Goal: Find contact information: Find contact information

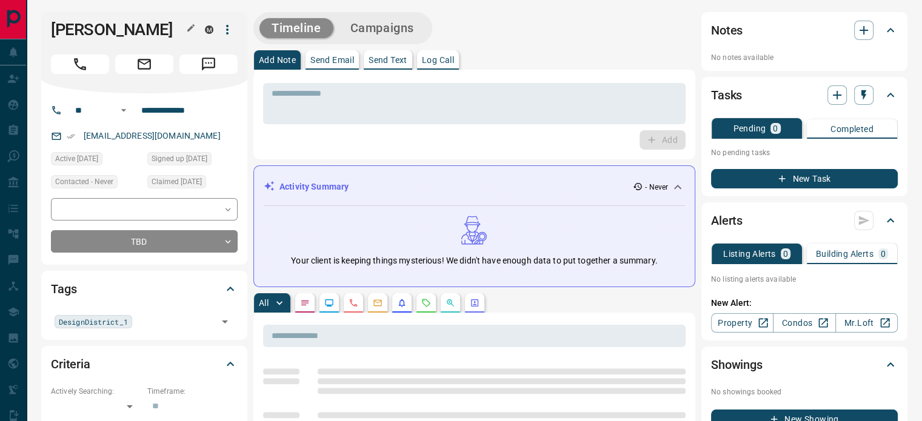
click at [188, 28] on icon "button" at bounding box center [190, 27] width 7 height 7
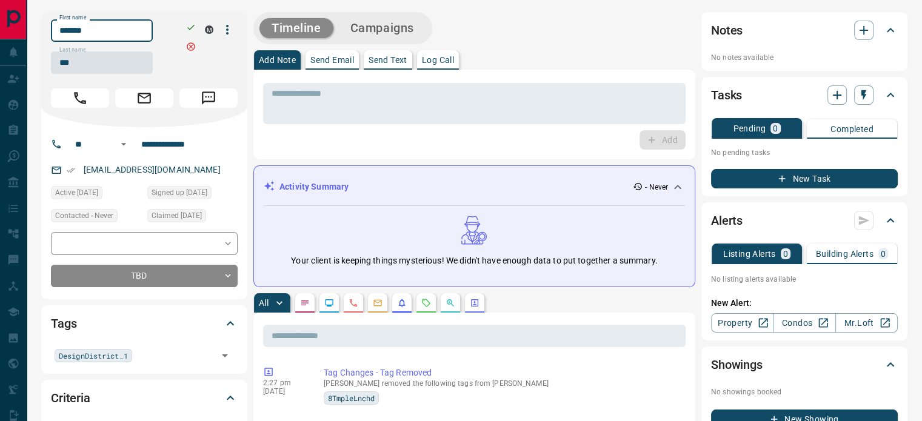
click at [130, 28] on input "*******" at bounding box center [102, 30] width 102 height 22
click at [107, 67] on input "***" at bounding box center [102, 63] width 102 height 22
click at [155, 148] on input "**********" at bounding box center [183, 144] width 95 height 19
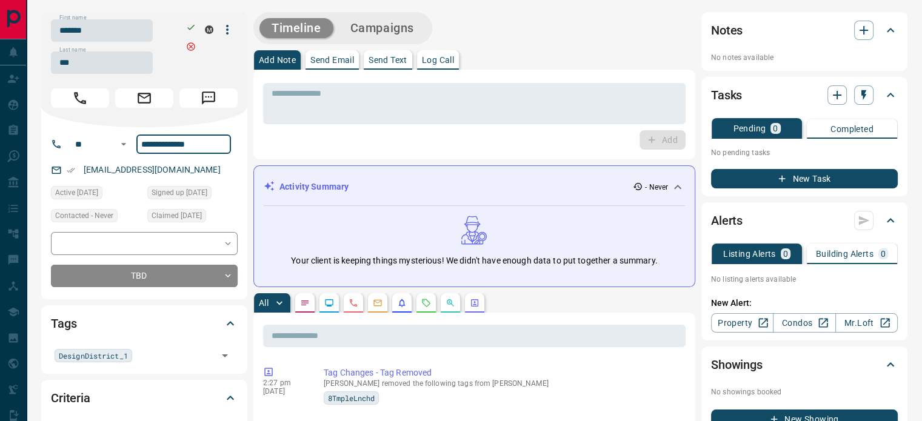
click at [155, 148] on input "**********" at bounding box center [183, 144] width 95 height 19
click at [196, 174] on div "[EMAIL_ADDRESS][DOMAIN_NAME]" at bounding box center [144, 170] width 187 height 20
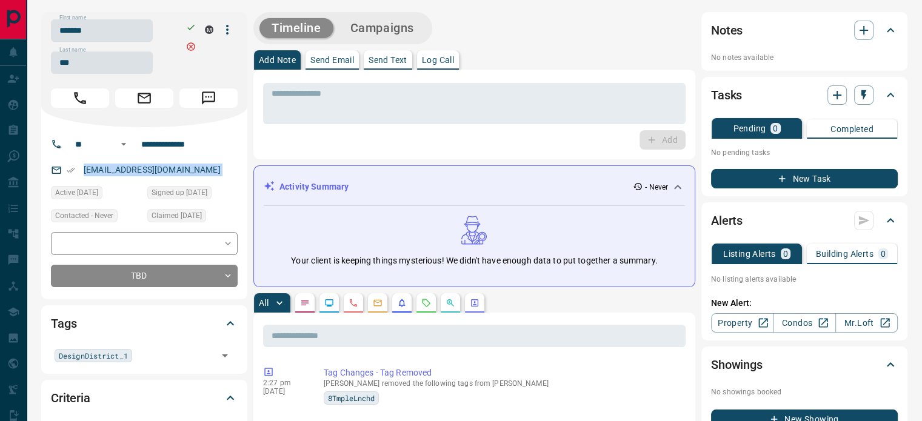
click at [196, 174] on div "[EMAIL_ADDRESS][DOMAIN_NAME]" at bounding box center [144, 170] width 187 height 20
copy link "[EMAIL_ADDRESS][DOMAIN_NAME]"
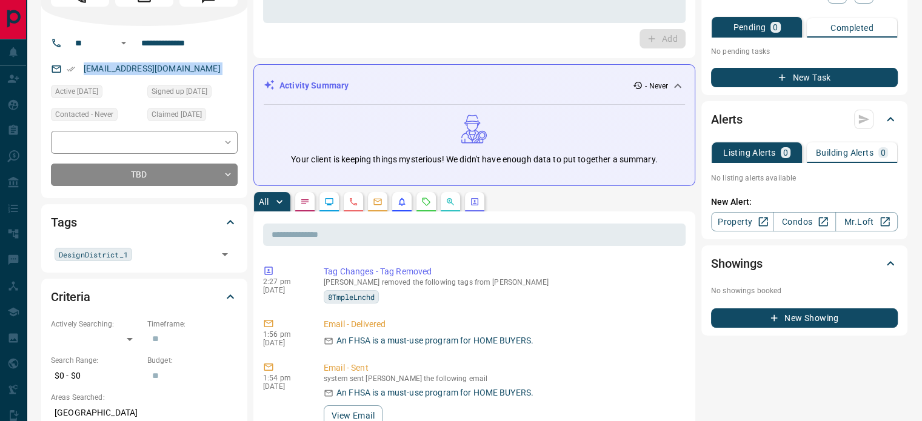
scroll to position [121, 0]
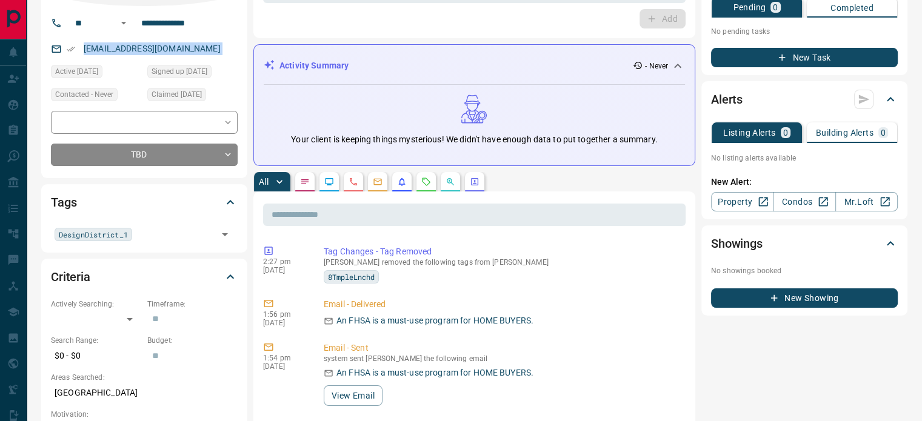
click at [351, 179] on icon "Calls" at bounding box center [353, 181] width 7 height 7
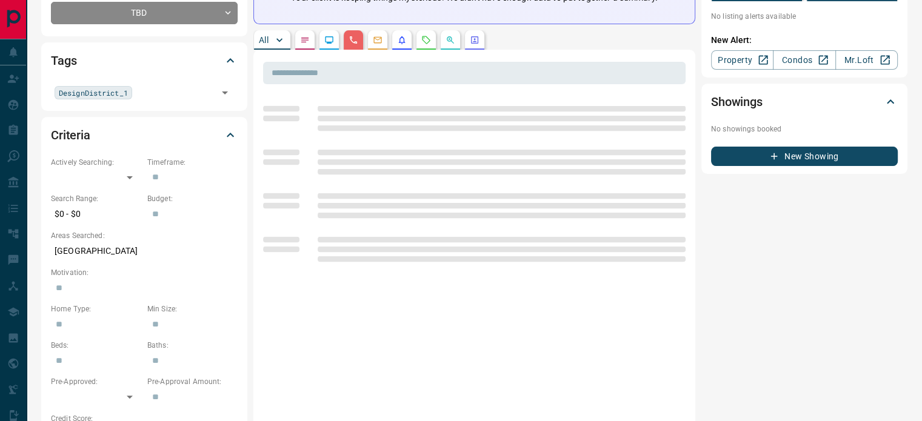
scroll to position [242, 0]
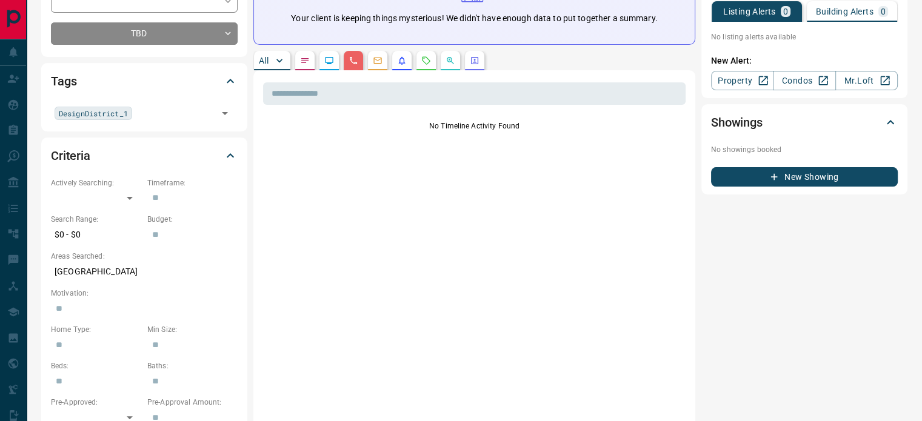
click at [70, 276] on p "[GEOGRAPHIC_DATA]" at bounding box center [144, 272] width 187 height 20
copy p "[GEOGRAPHIC_DATA]"
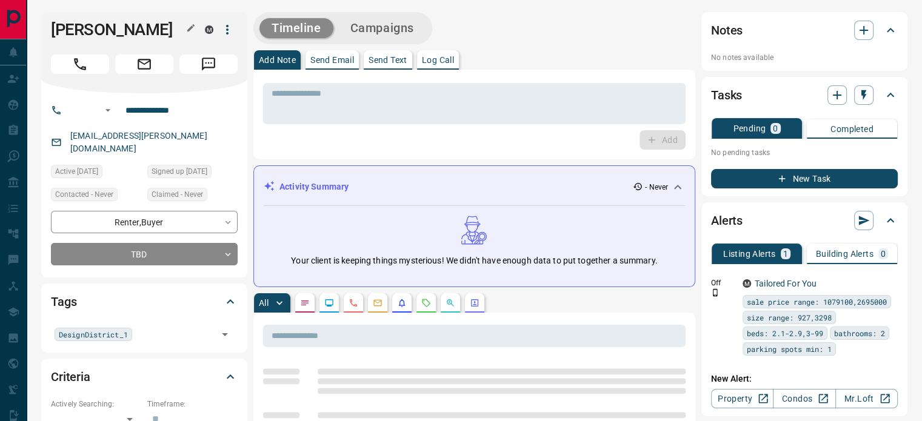
click at [182, 26] on h1 "Jerrod Mandel" at bounding box center [119, 29] width 136 height 19
click at [194, 26] on icon "button" at bounding box center [191, 28] width 10 height 10
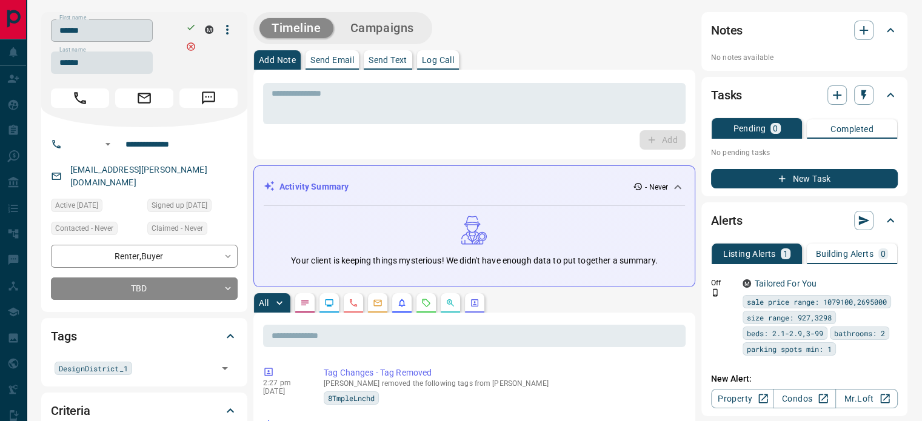
click at [135, 34] on input "******" at bounding box center [102, 30] width 102 height 22
click at [111, 55] on input "******" at bounding box center [102, 63] width 102 height 22
click at [177, 145] on input "**********" at bounding box center [168, 144] width 95 height 19
click at [187, 176] on div "jerrodmandel@rogers.com" at bounding box center [144, 176] width 187 height 33
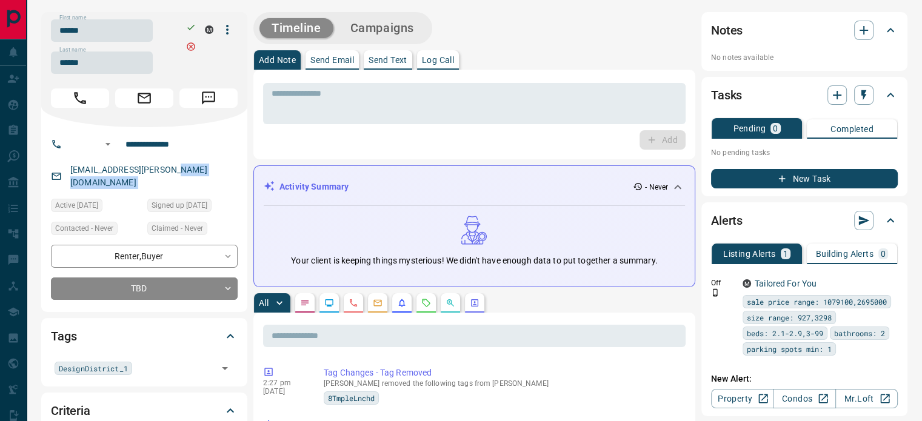
click at [187, 176] on div "jerrodmandel@rogers.com" at bounding box center [144, 176] width 187 height 33
click at [187, 171] on div "jerrodmandel@rogers.com" at bounding box center [144, 176] width 187 height 33
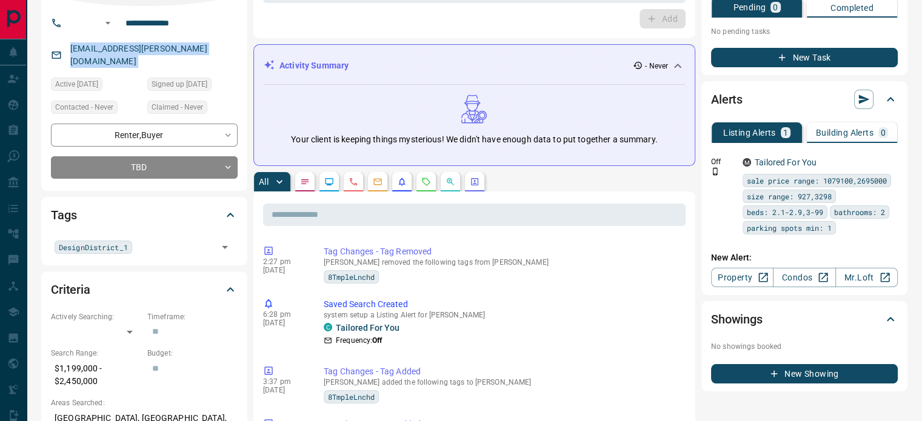
click at [356, 173] on button "button" at bounding box center [353, 181] width 19 height 19
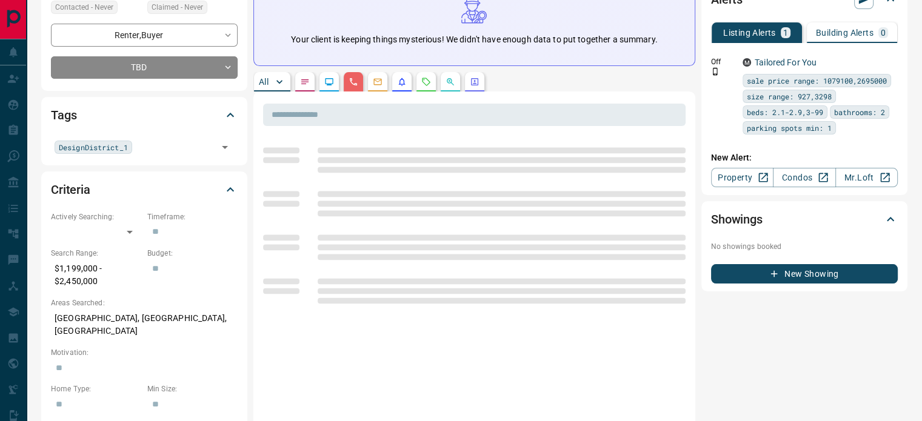
scroll to position [242, 0]
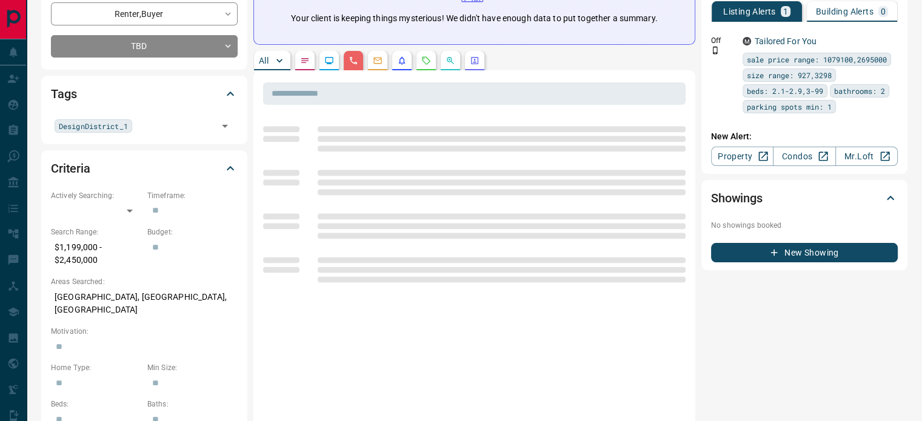
click at [90, 288] on p "Toronto, Downtown, Midtown" at bounding box center [144, 303] width 187 height 33
click at [90, 289] on p "Toronto, Downtown, Midtown" at bounding box center [144, 303] width 187 height 33
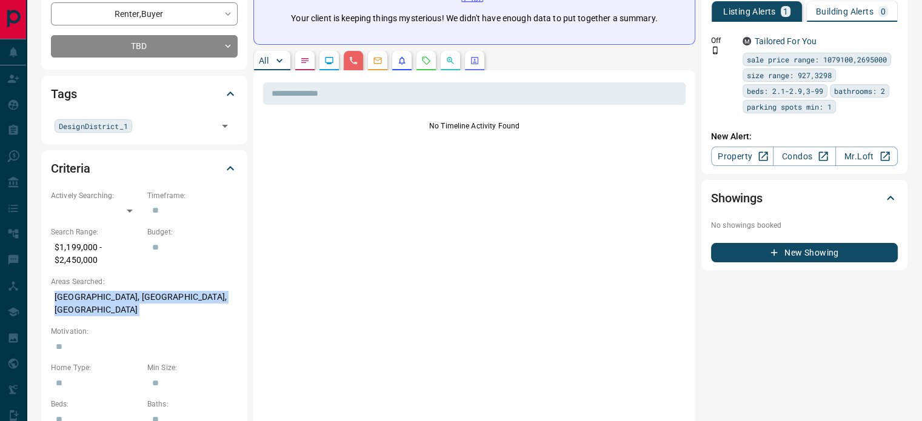
copy p "Toronto, Downtown, Midtown"
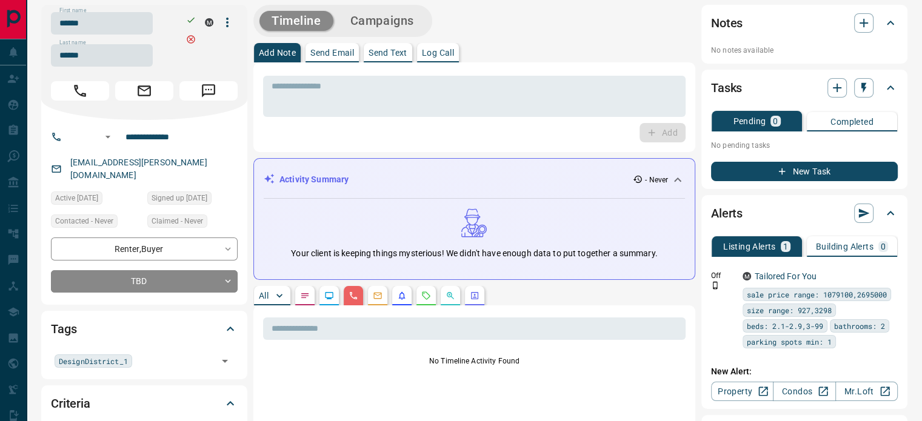
scroll to position [0, 0]
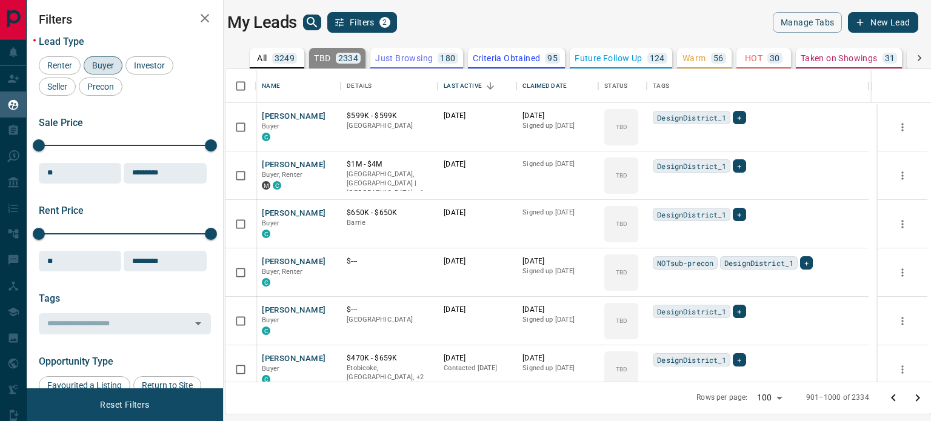
click at [887, 393] on icon "Go to previous page" at bounding box center [893, 398] width 15 height 15
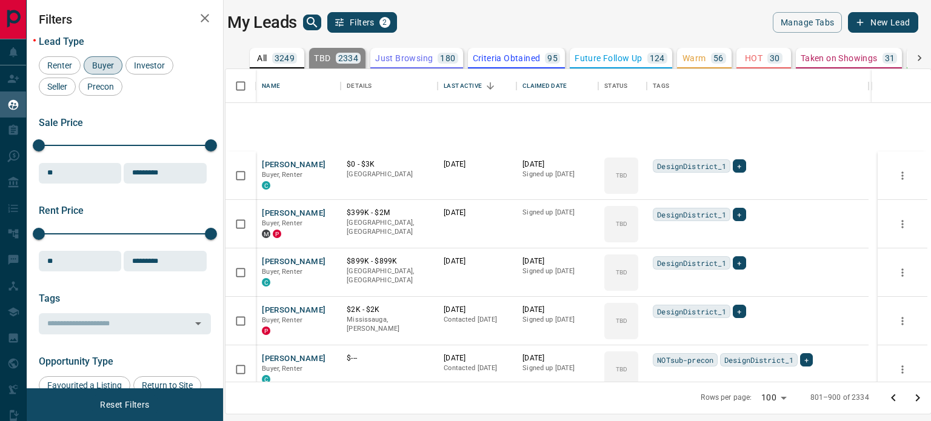
scroll to position [4567, 0]
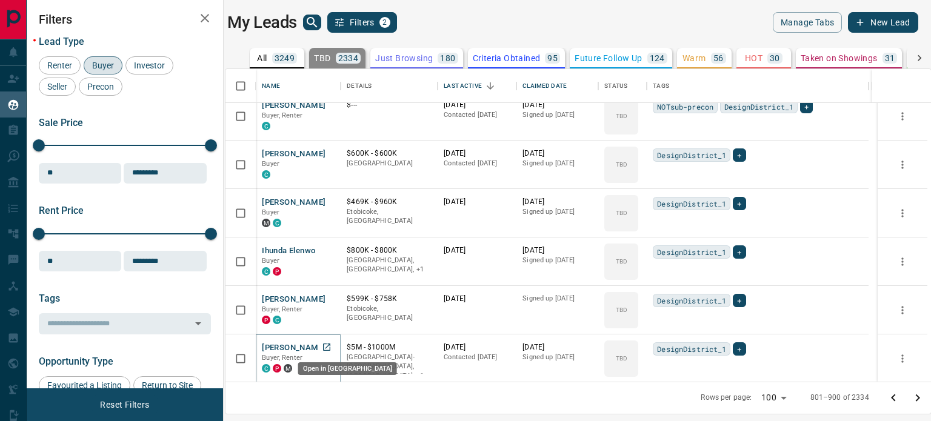
click at [326, 344] on icon "Open in New Tab" at bounding box center [326, 347] width 7 height 7
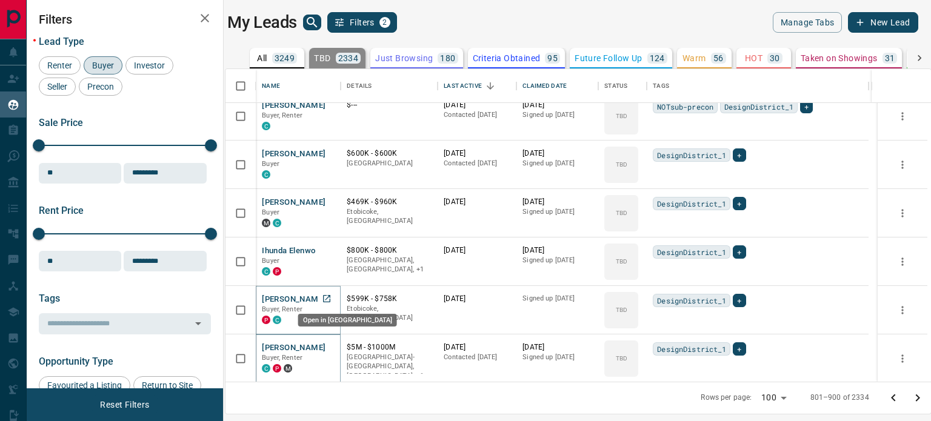
click at [328, 296] on icon "Open in New Tab" at bounding box center [327, 299] width 10 height 10
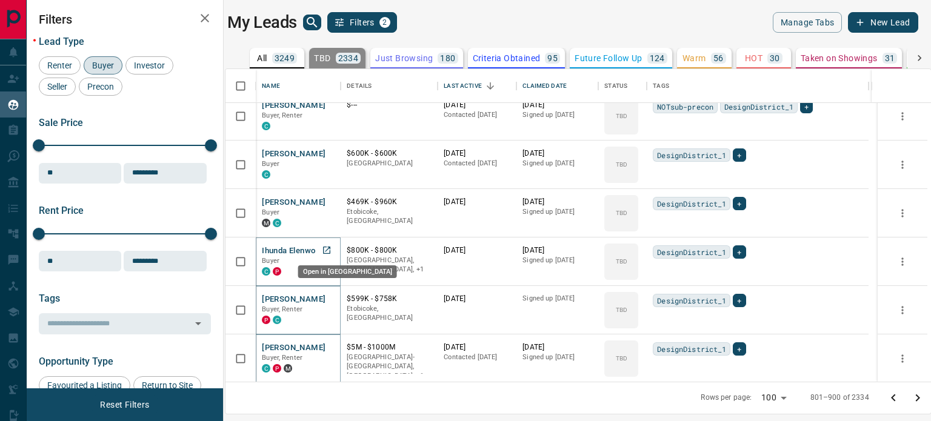
click at [331, 248] on icon "Open in New Tab" at bounding box center [327, 250] width 10 height 10
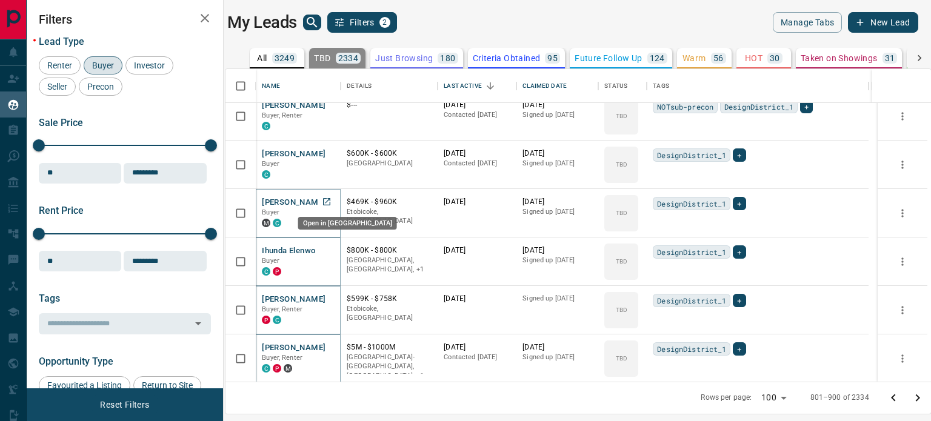
click at [327, 198] on icon "Open in New Tab" at bounding box center [327, 202] width 10 height 10
click at [331, 156] on icon "Open in New Tab" at bounding box center [327, 153] width 10 height 10
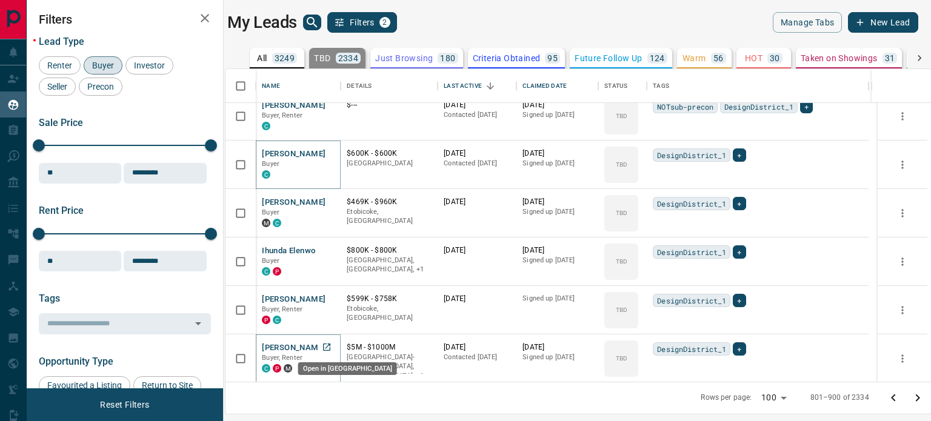
click at [327, 348] on icon "Open in New Tab" at bounding box center [327, 347] width 10 height 10
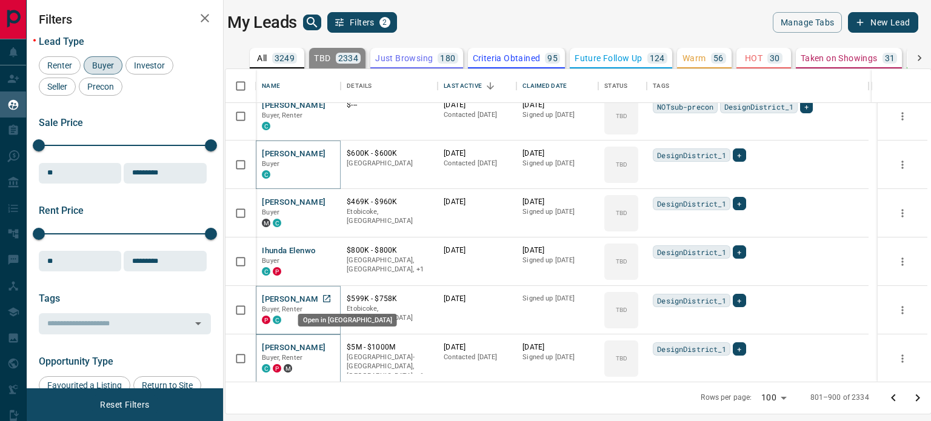
click at [334, 297] on link "Open in New Tab" at bounding box center [327, 299] width 16 height 16
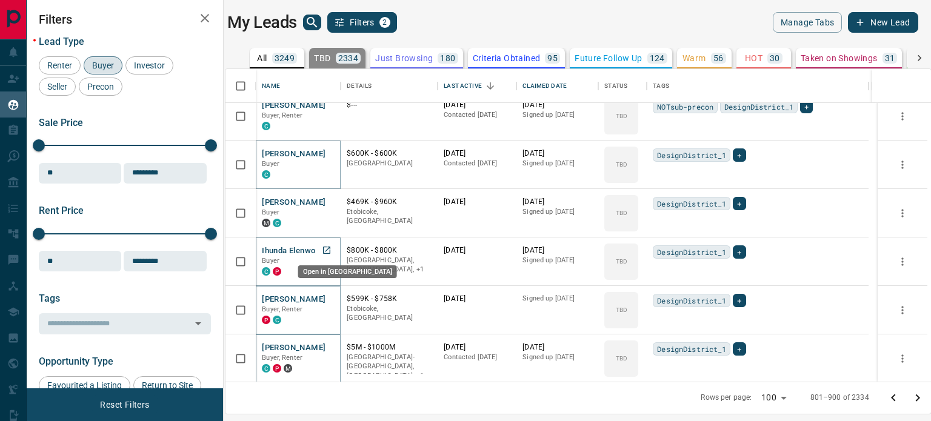
click at [330, 252] on icon "Open in New Tab" at bounding box center [326, 250] width 7 height 7
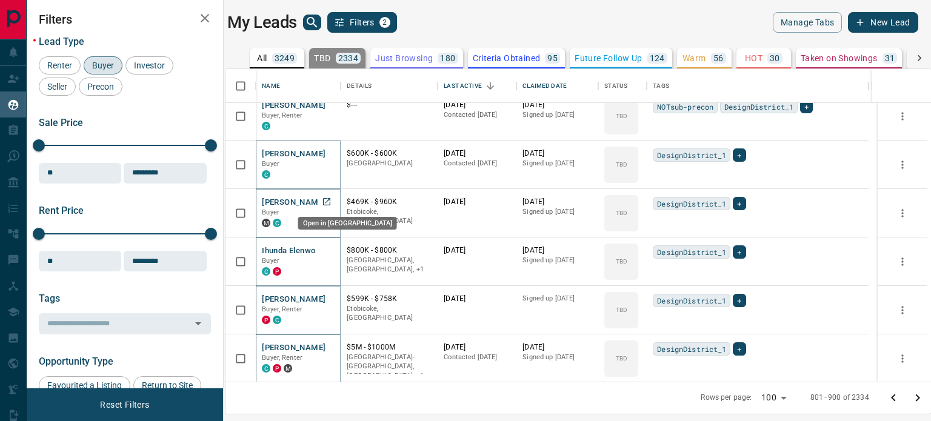
click at [328, 204] on icon "Open in New Tab" at bounding box center [326, 201] width 7 height 7
click at [333, 152] on link "Open in New Tab" at bounding box center [327, 153] width 16 height 16
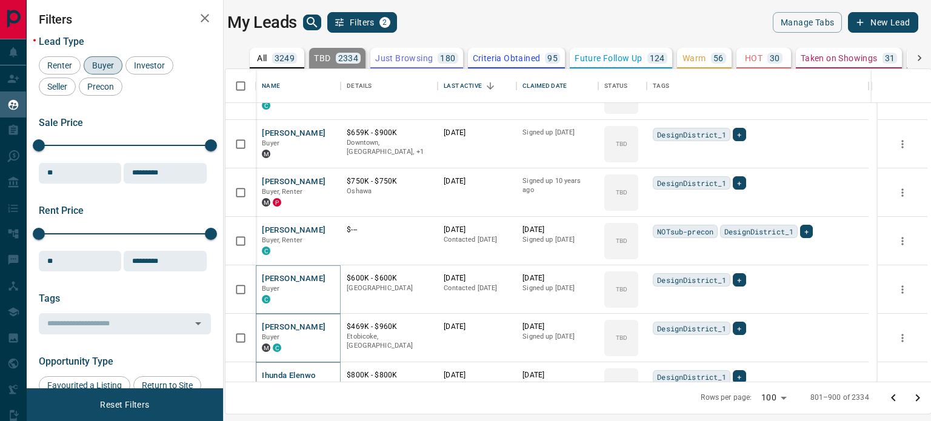
scroll to position [4325, 0]
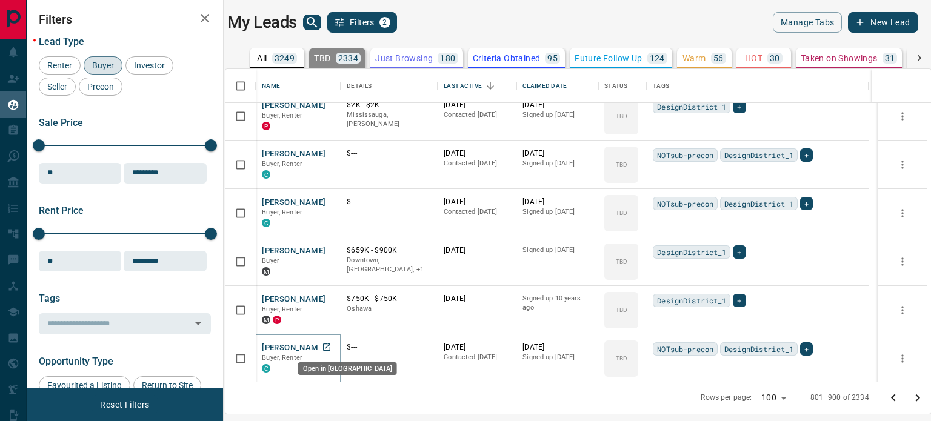
click at [325, 346] on icon "Open in New Tab" at bounding box center [327, 347] width 10 height 10
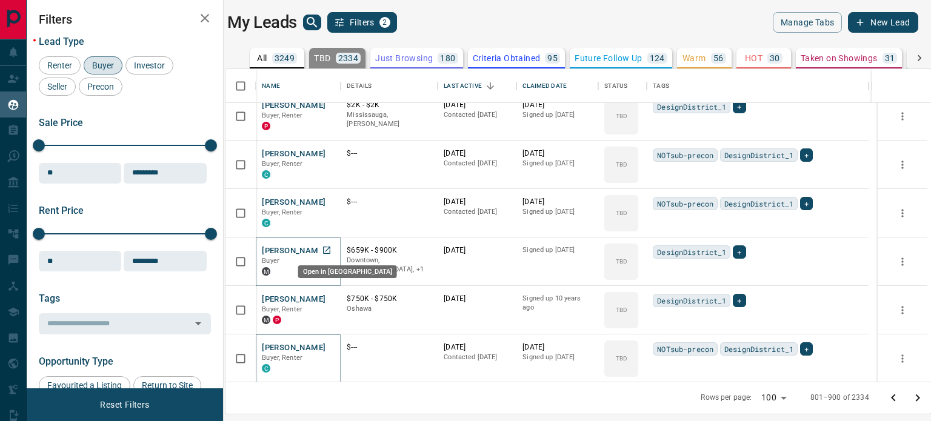
click at [327, 251] on icon "Open in New Tab" at bounding box center [327, 250] width 10 height 10
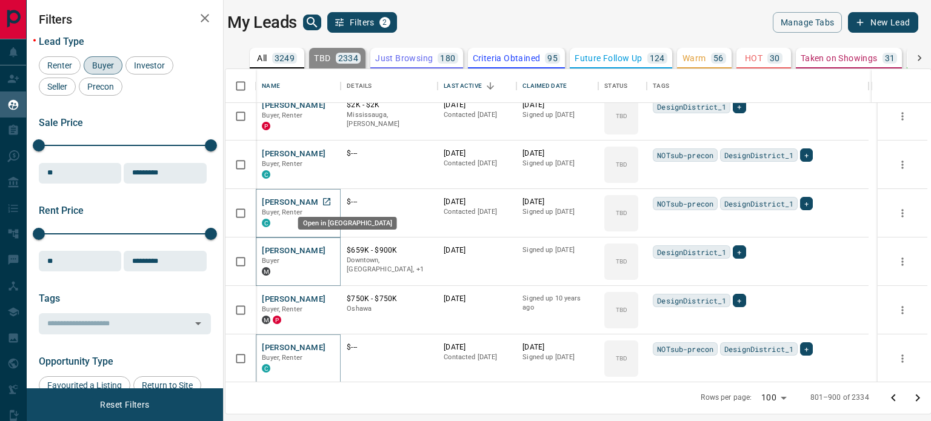
click at [329, 201] on icon "Open in New Tab" at bounding box center [327, 202] width 10 height 10
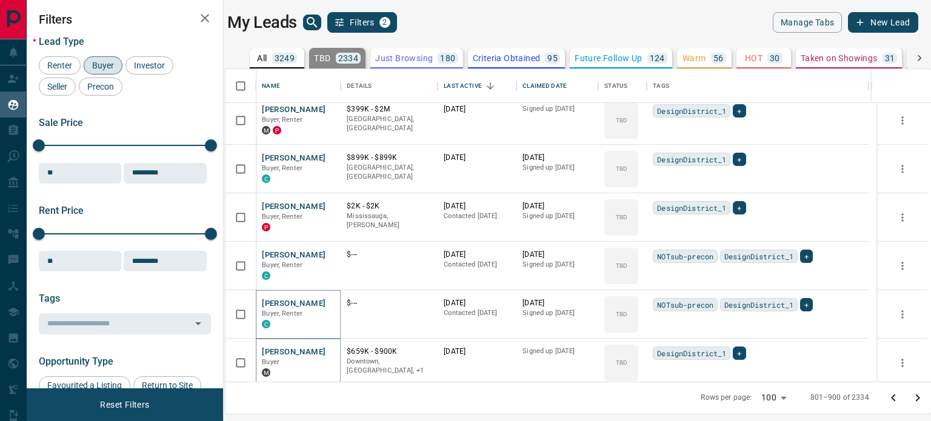
scroll to position [4204, 0]
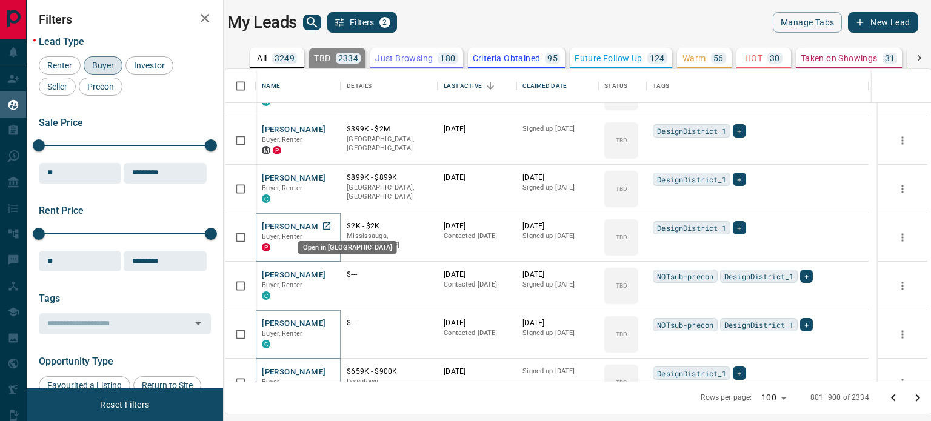
click at [334, 227] on link "Open in New Tab" at bounding box center [327, 226] width 16 height 16
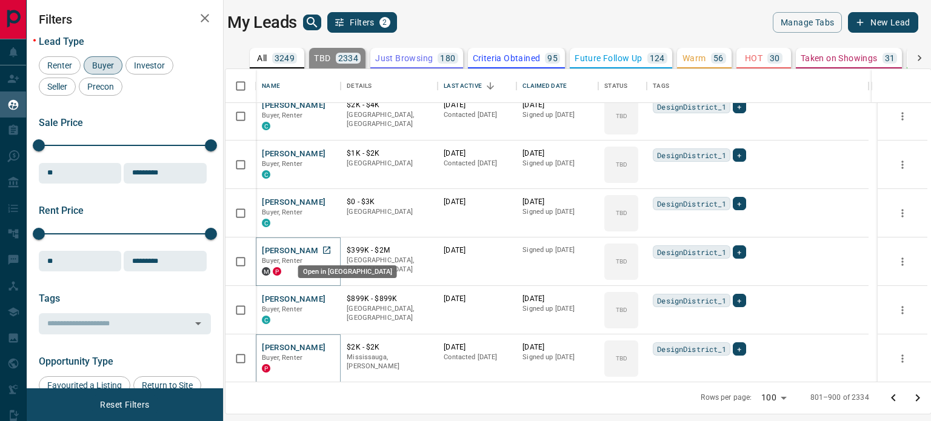
click at [328, 249] on icon "Open in New Tab" at bounding box center [326, 250] width 7 height 7
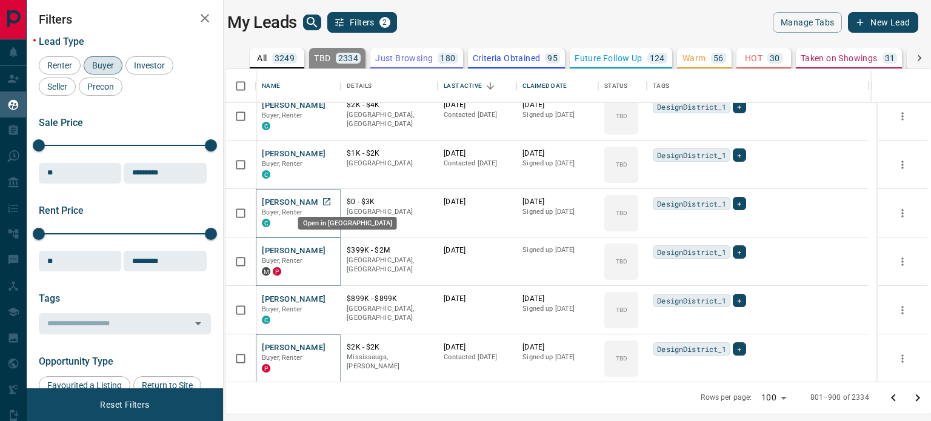
click at [327, 204] on icon "Open in New Tab" at bounding box center [327, 202] width 10 height 10
click at [329, 150] on icon "Open in New Tab" at bounding box center [327, 153] width 10 height 10
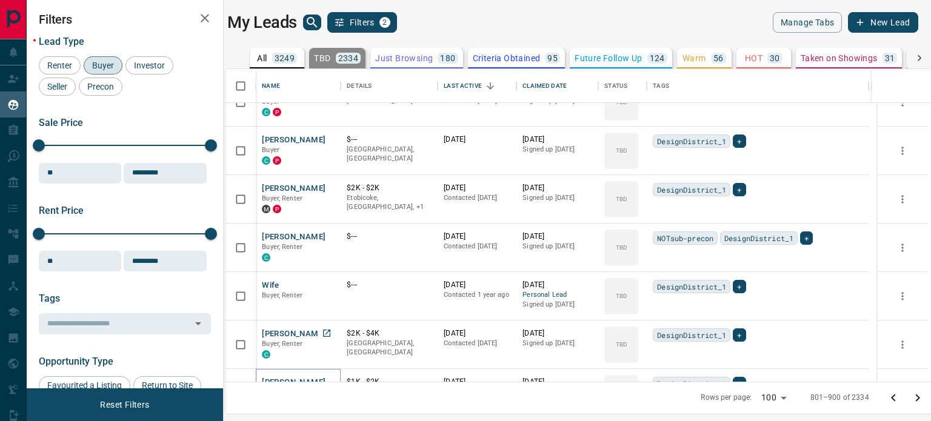
scroll to position [3840, 0]
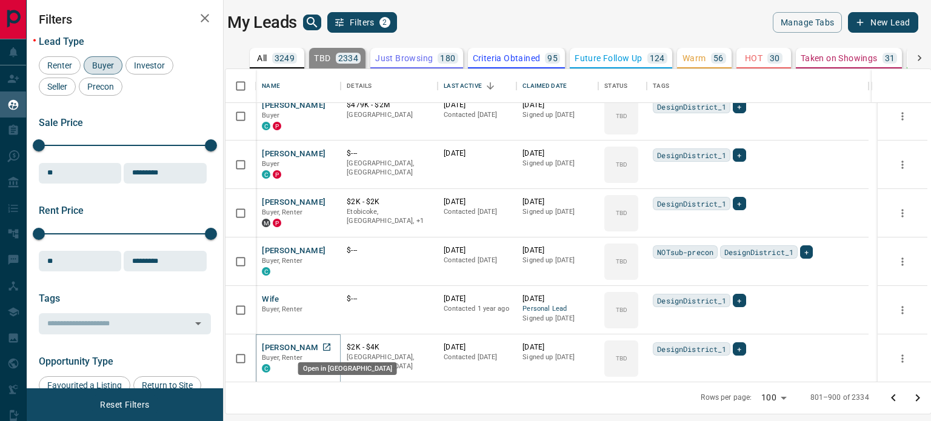
click at [327, 345] on icon "Open in New Tab" at bounding box center [327, 347] width 10 height 10
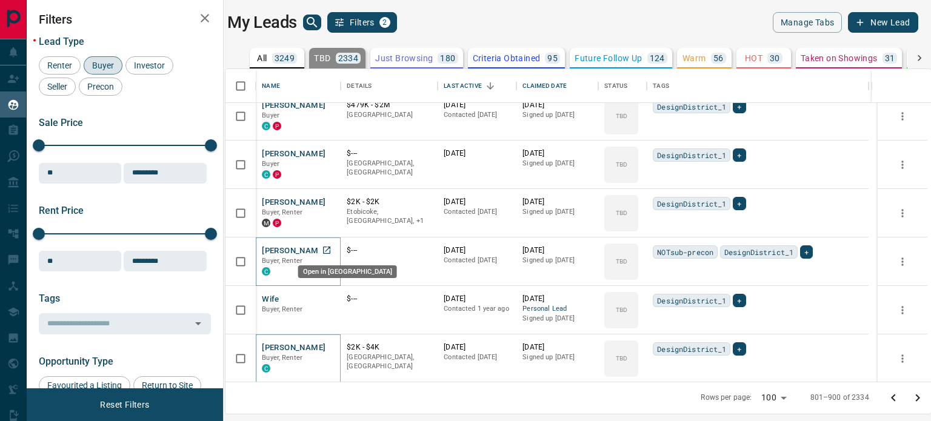
click at [330, 254] on icon "Open in New Tab" at bounding box center [327, 250] width 10 height 10
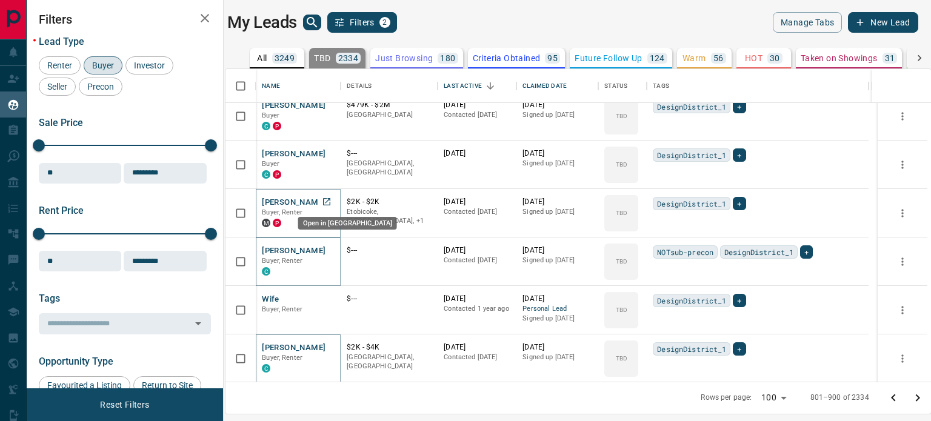
click at [331, 204] on icon "Open in New Tab" at bounding box center [327, 202] width 10 height 10
click at [325, 151] on icon "Open in New Tab" at bounding box center [326, 153] width 7 height 7
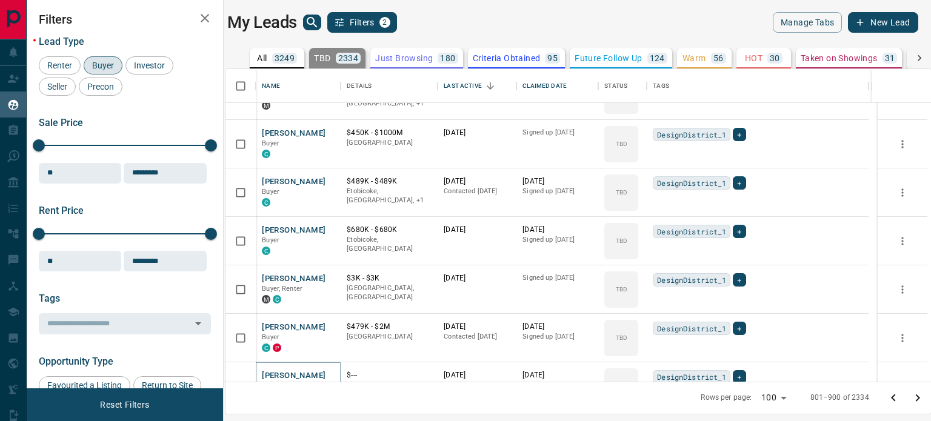
scroll to position [3598, 0]
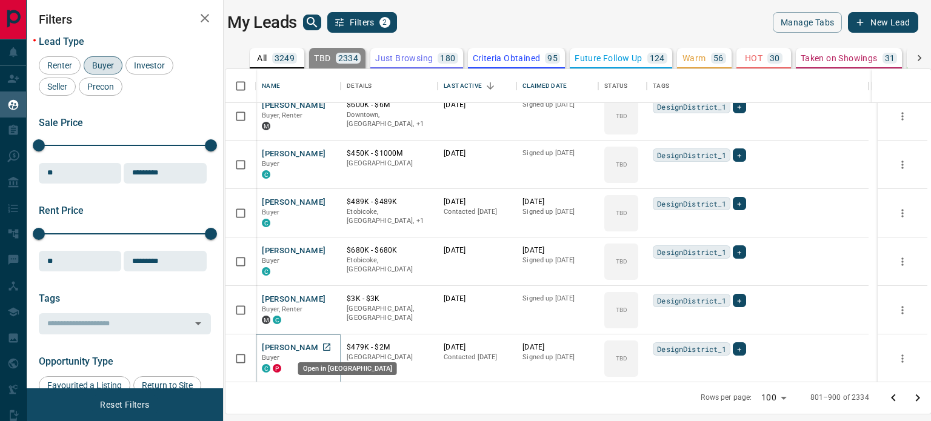
click at [331, 347] on icon "Open in New Tab" at bounding box center [327, 347] width 10 height 10
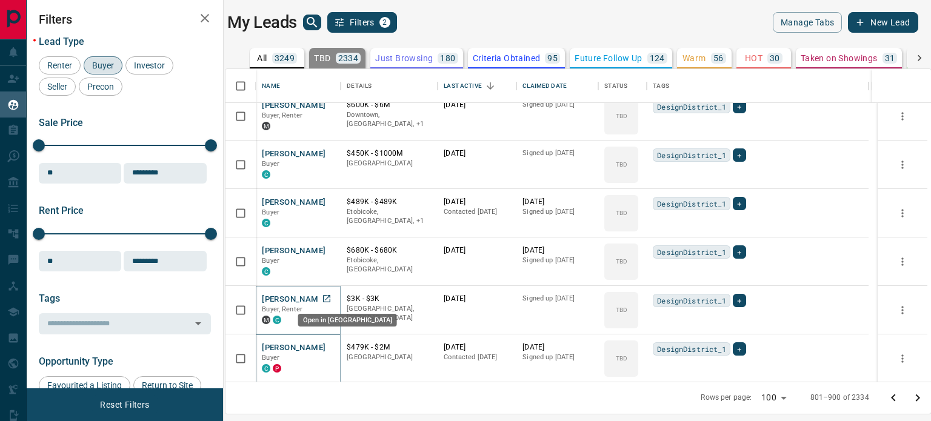
click at [331, 302] on icon "Open in New Tab" at bounding box center [327, 299] width 10 height 10
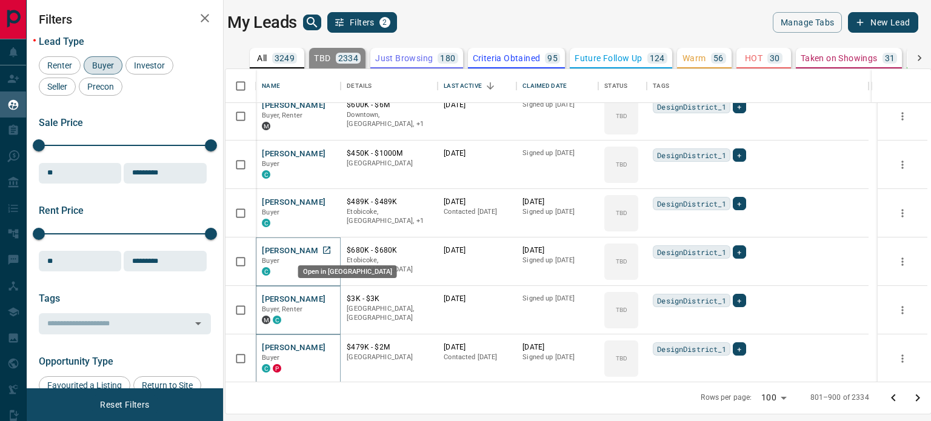
click at [327, 252] on icon "Open in New Tab" at bounding box center [326, 250] width 7 height 7
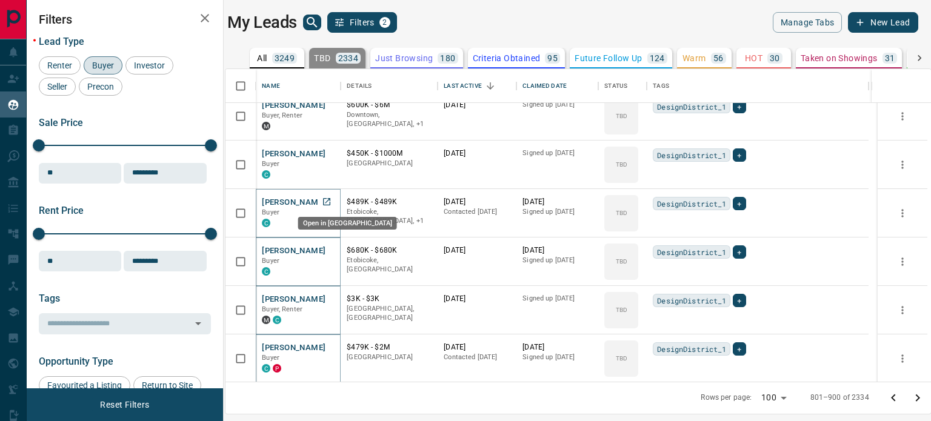
click at [331, 201] on icon "Open in New Tab" at bounding box center [327, 202] width 10 height 10
click at [325, 153] on icon "Open in New Tab" at bounding box center [327, 153] width 10 height 10
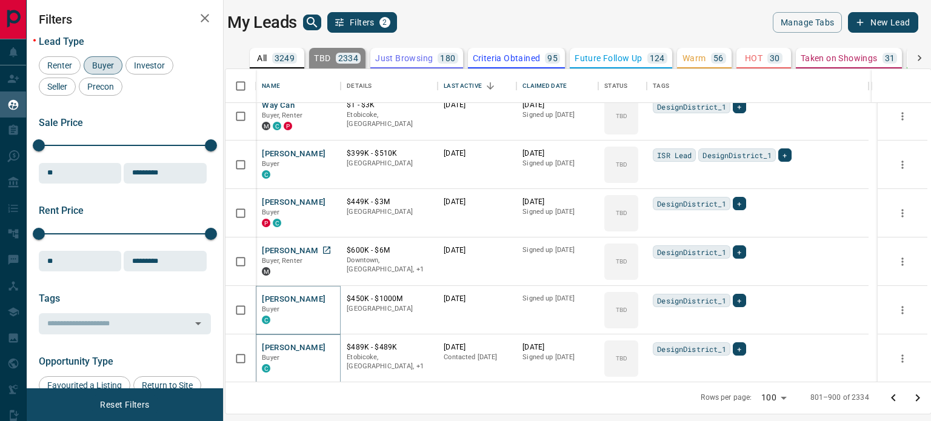
scroll to position [3428, 0]
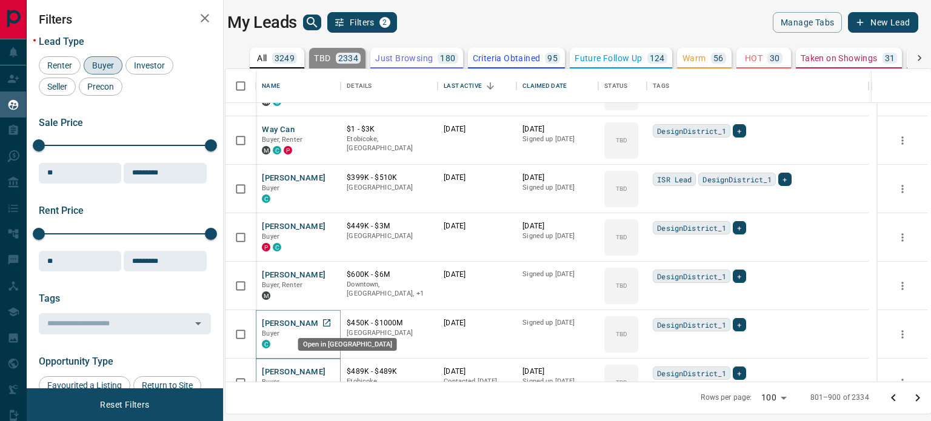
click at [325, 325] on icon "Open in New Tab" at bounding box center [326, 322] width 7 height 7
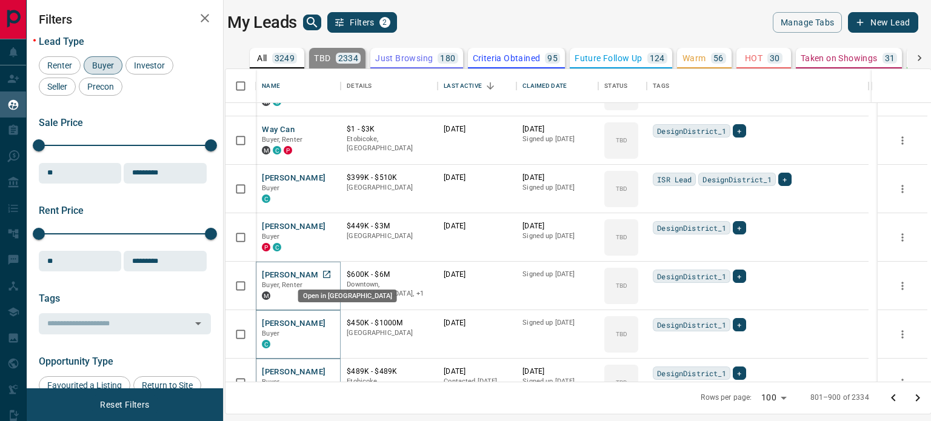
click at [328, 276] on icon "Open in New Tab" at bounding box center [326, 274] width 7 height 7
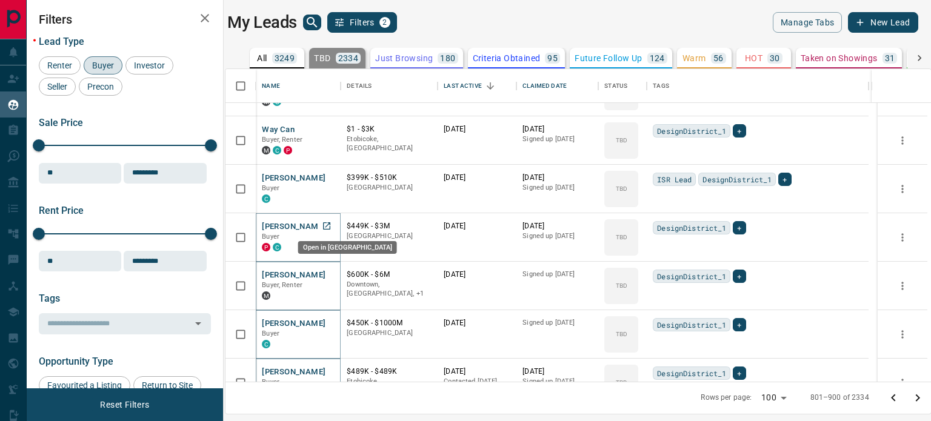
click at [334, 227] on link "Open in New Tab" at bounding box center [327, 226] width 16 height 16
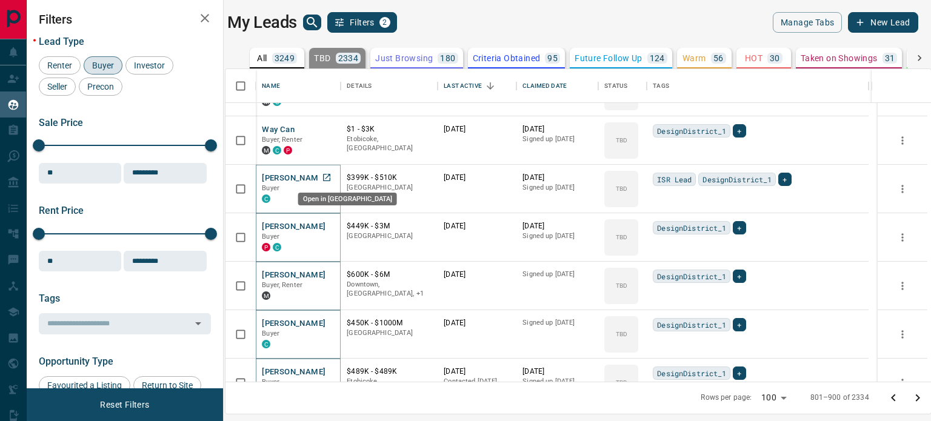
click at [327, 177] on icon "Open in New Tab" at bounding box center [326, 177] width 7 height 7
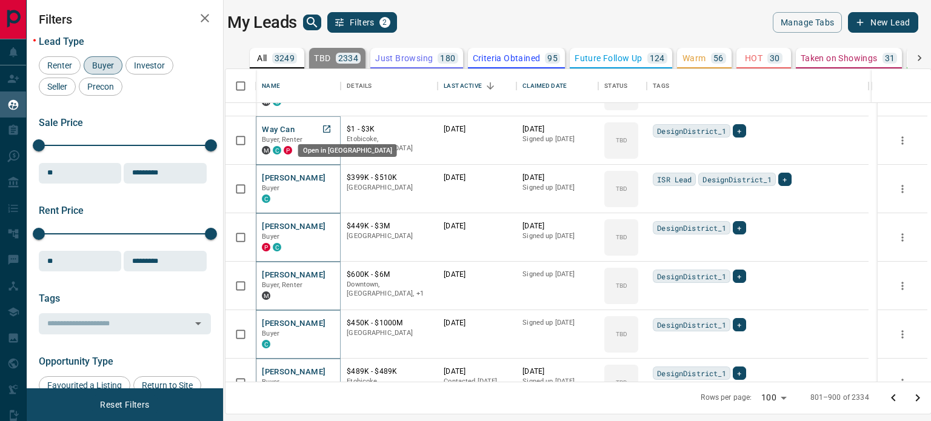
click at [330, 128] on icon "Open in New Tab" at bounding box center [327, 129] width 10 height 10
